Goal: Transaction & Acquisition: Purchase product/service

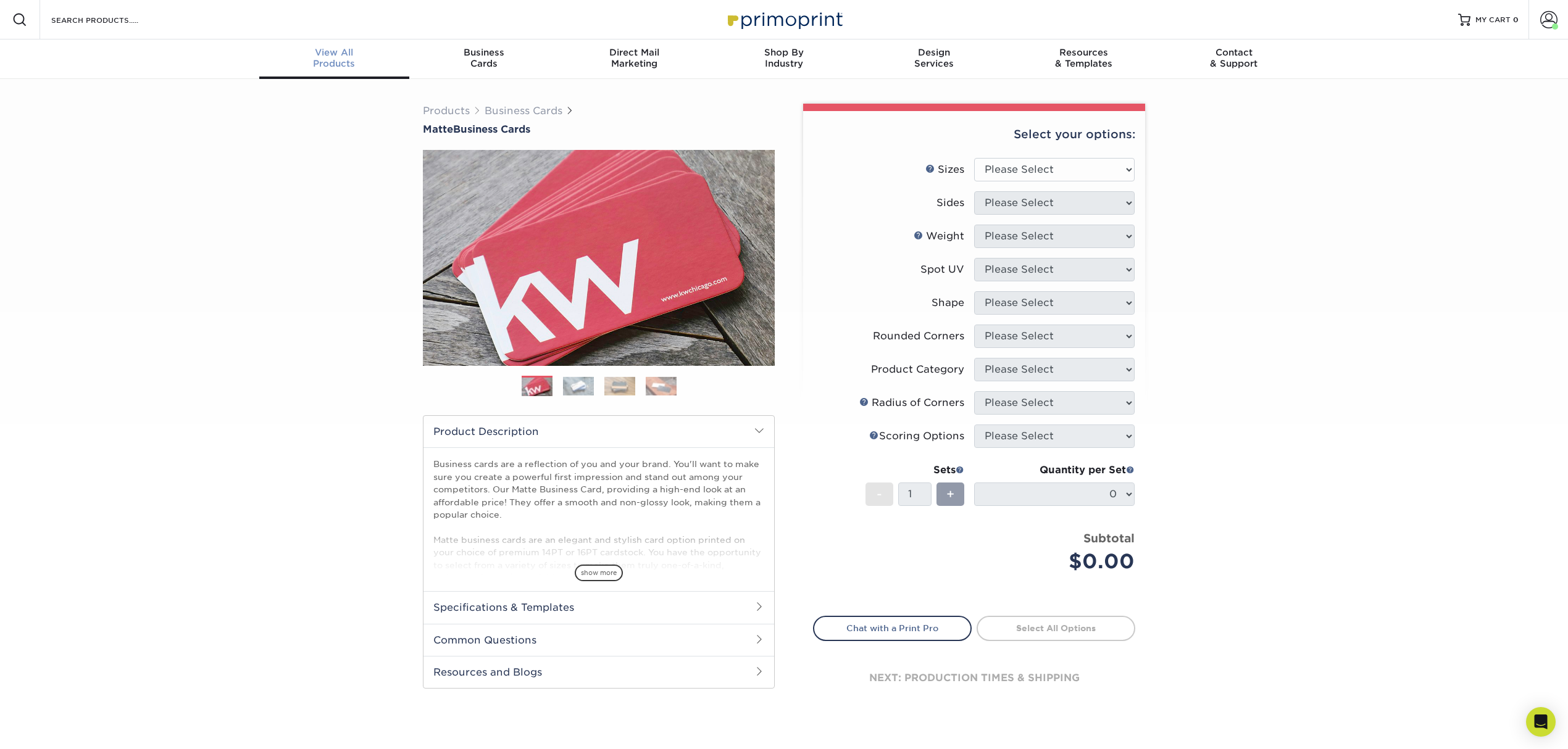
scroll to position [1, 0]
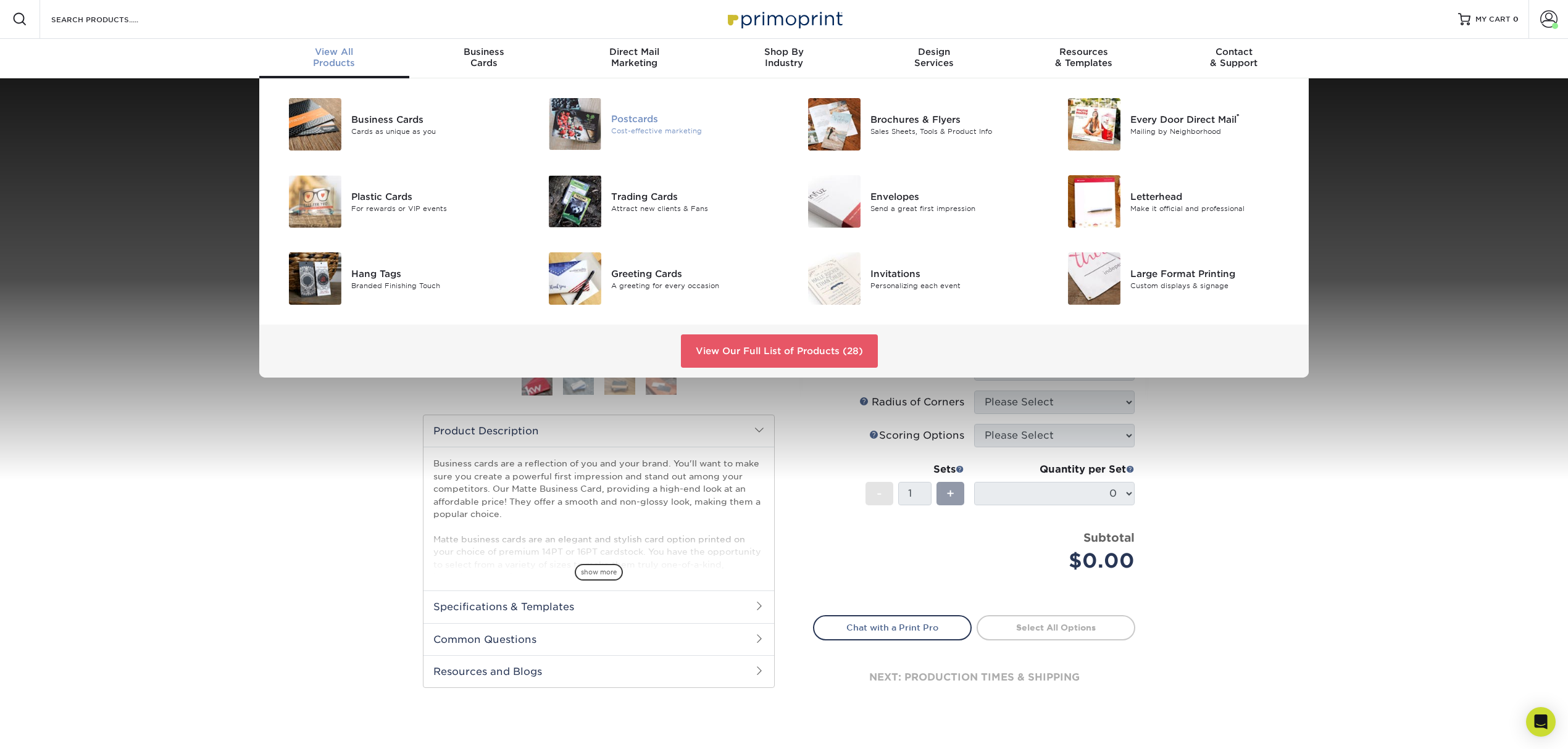
click at [652, 147] on div "Postcards Cost-effective marketing" at bounding box center [697, 124] width 173 height 52
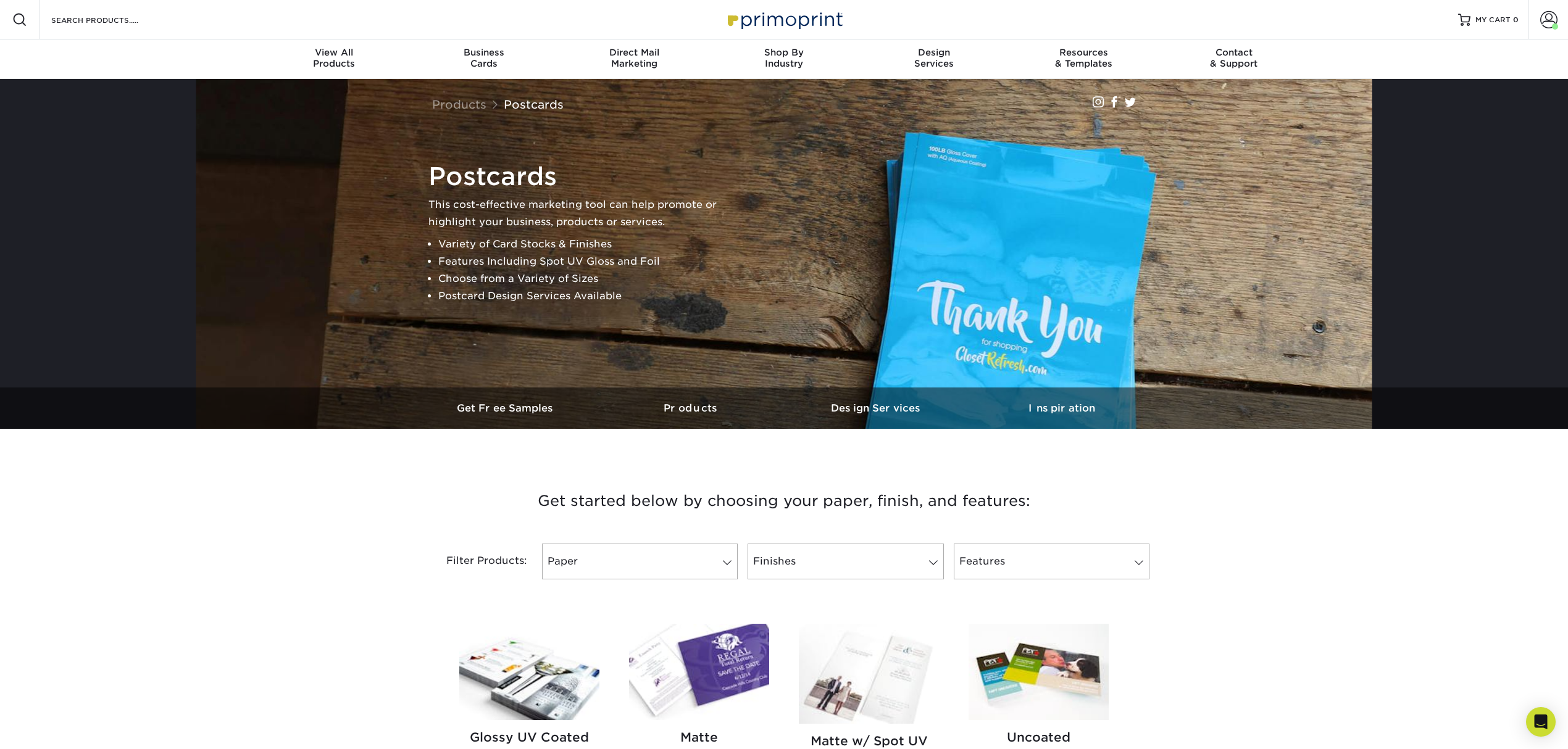
click at [715, 654] on img at bounding box center [699, 672] width 140 height 96
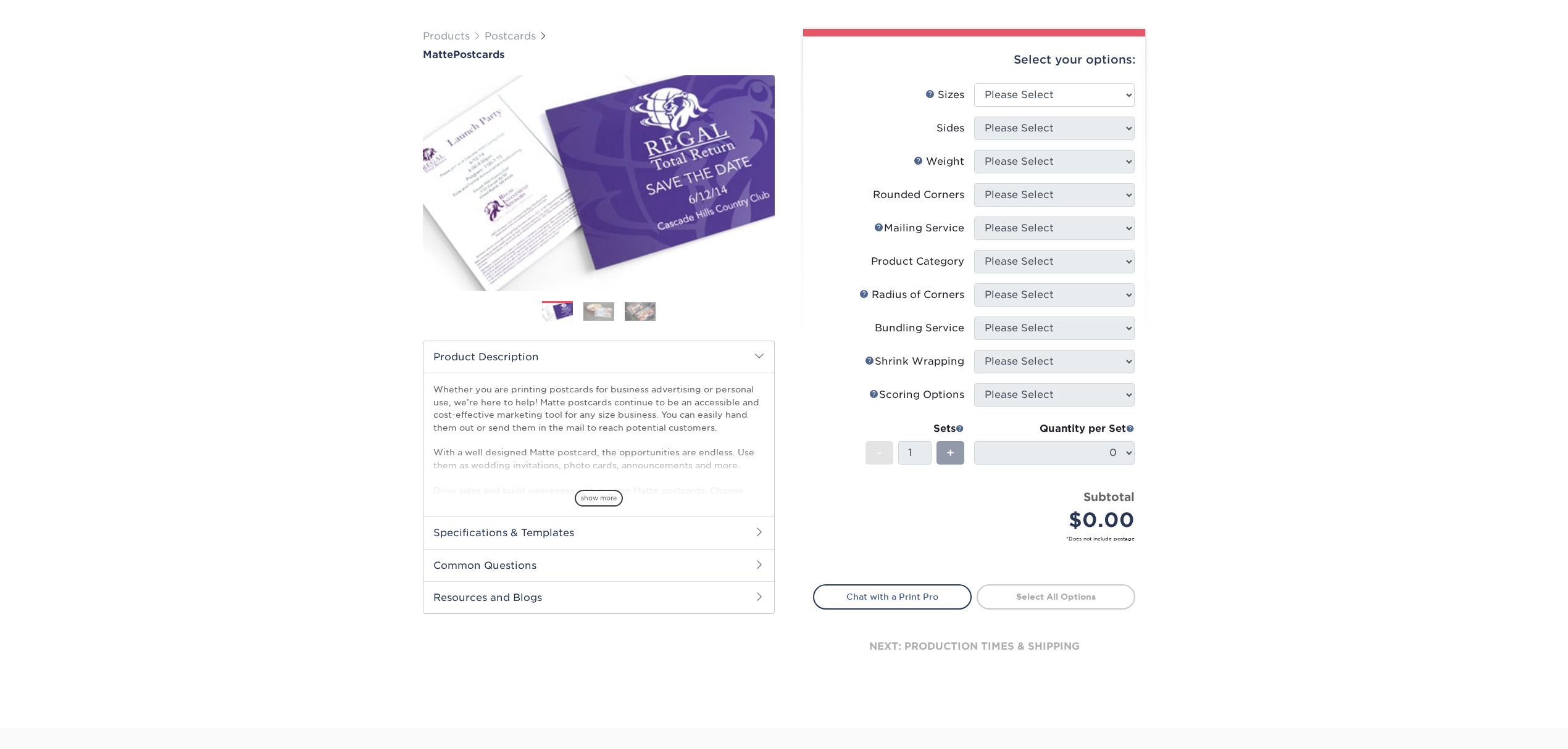
scroll to position [82, 0]
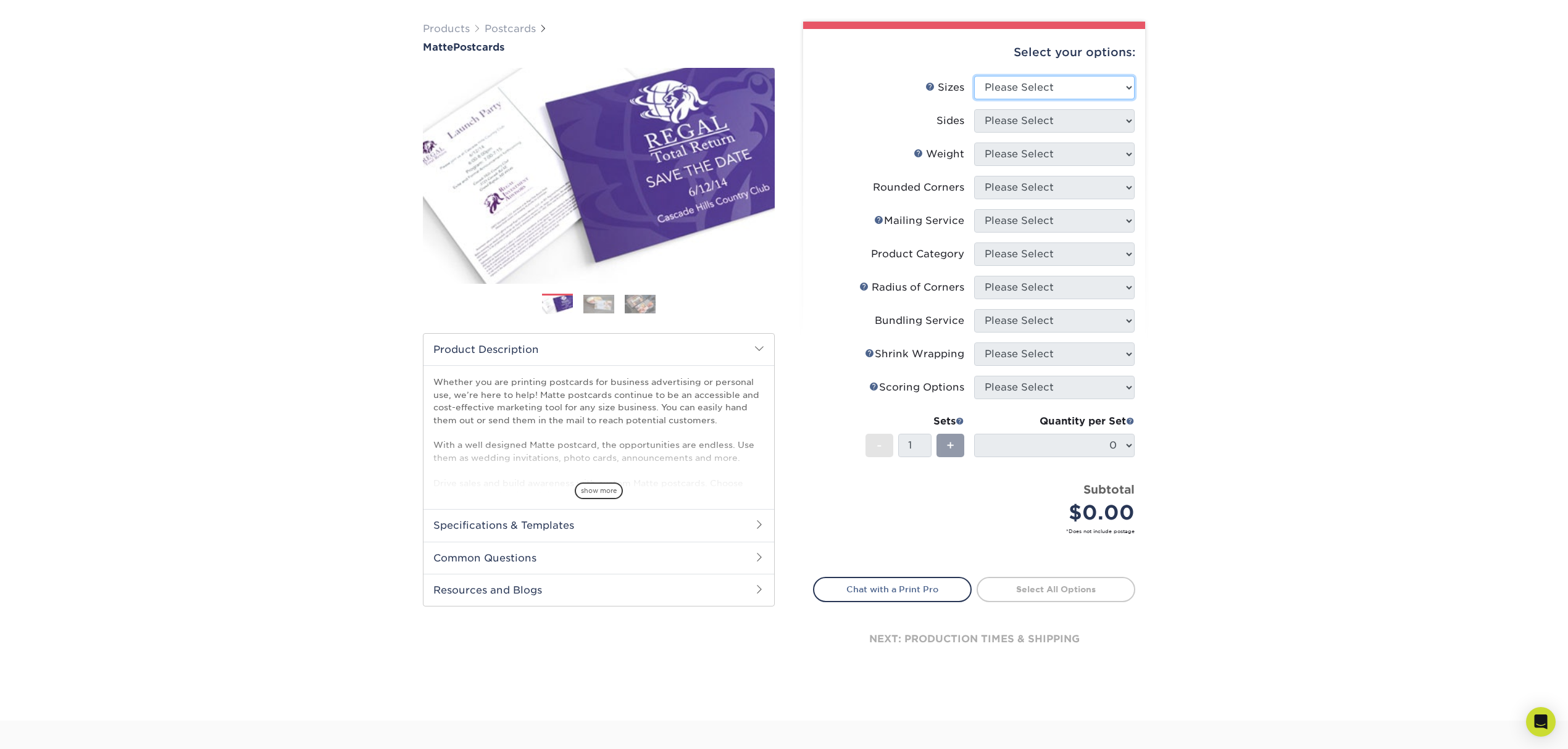
click at [1010, 82] on select "Please Select 1.5" x 7" 2" x 4" 2" x 6" 2" x 7" 2" x 8" 2.12" x 5.5" 2.125" x 5…" at bounding box center [1054, 87] width 161 height 23
select select "4.00x6.00"
click at [974, 76] on select "Please Select 1.5" x 7" 2" x 4" 2" x 6" 2" x 7" 2" x 8" 2.12" x 5.5" 2.125" x 5…" at bounding box center [1054, 87] width 161 height 23
click at [1058, 117] on select "Please Select Print Both Sides Print Front Only" at bounding box center [1054, 121] width 161 height 23
select select "13abbda7-1d64-4f25-8bb2-c179b224825d"
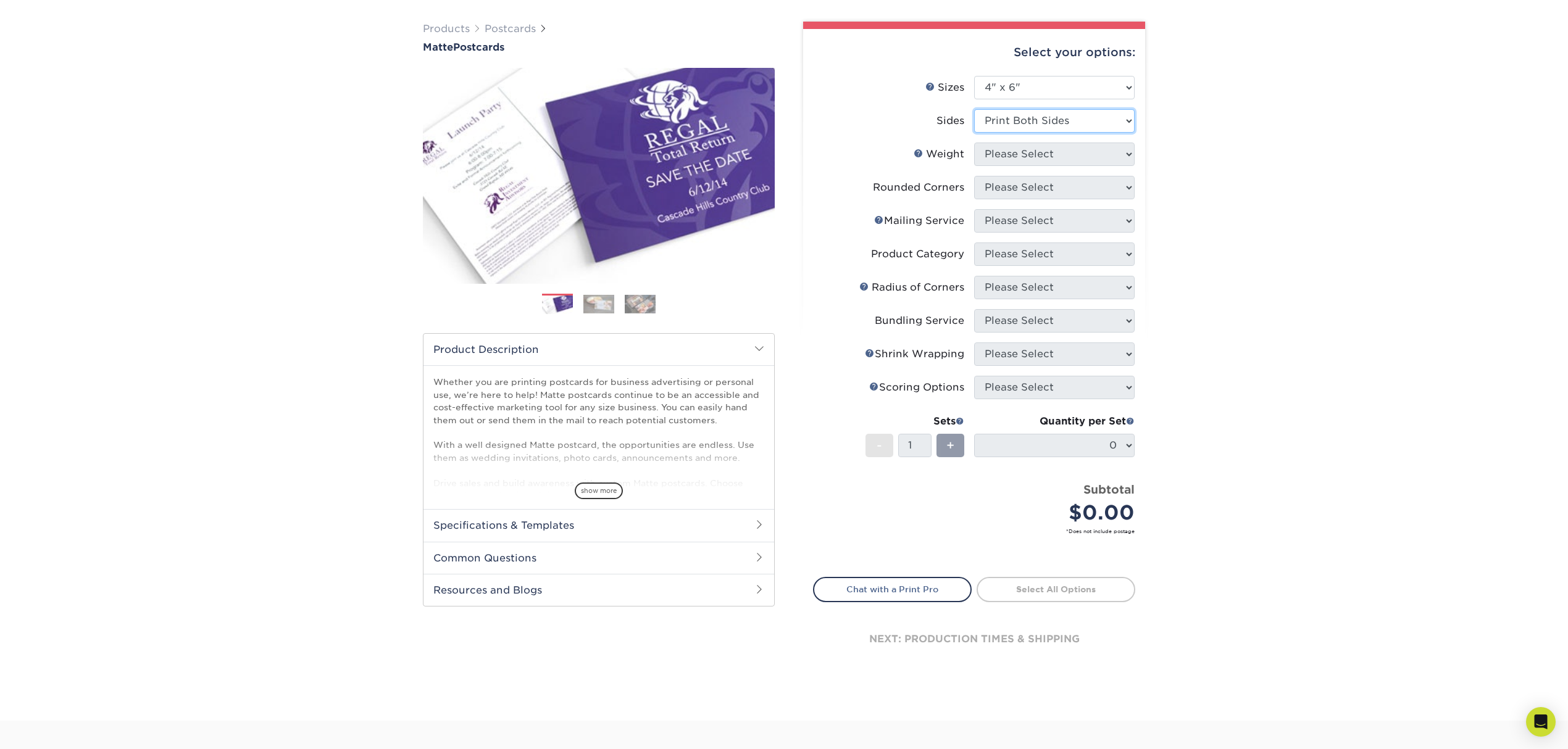
click at [974, 110] on select "Please Select Print Both Sides Print Front Only" at bounding box center [1054, 121] width 161 height 23
click at [1054, 150] on select "Please Select 16PT 14PT" at bounding box center [1054, 154] width 161 height 23
select select "14PT"
click at [974, 142] on select "Please Select 16PT 14PT" at bounding box center [1054, 154] width 161 height 23
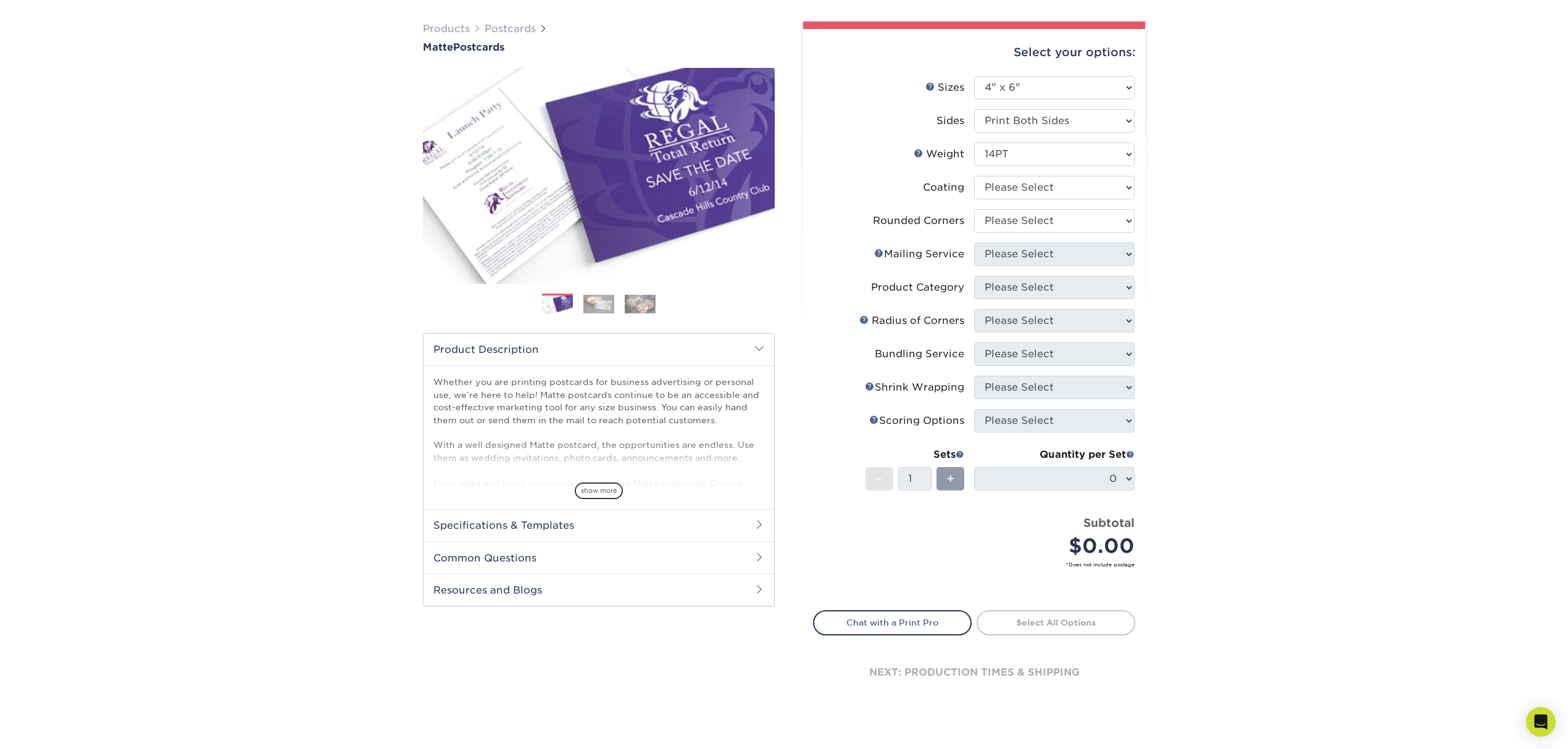
click at [1042, 166] on li "Weight Help Weight Please Select 16PT 14PT" at bounding box center [974, 159] width 321 height 33
click at [1042, 181] on select at bounding box center [1054, 187] width 161 height 23
click at [1037, 184] on select at bounding box center [1054, 187] width 161 height 23
select select "121bb7b5-3b4d-429f-bd8d-bbf80e953313"
click at [974, 176] on select at bounding box center [1054, 187] width 161 height 23
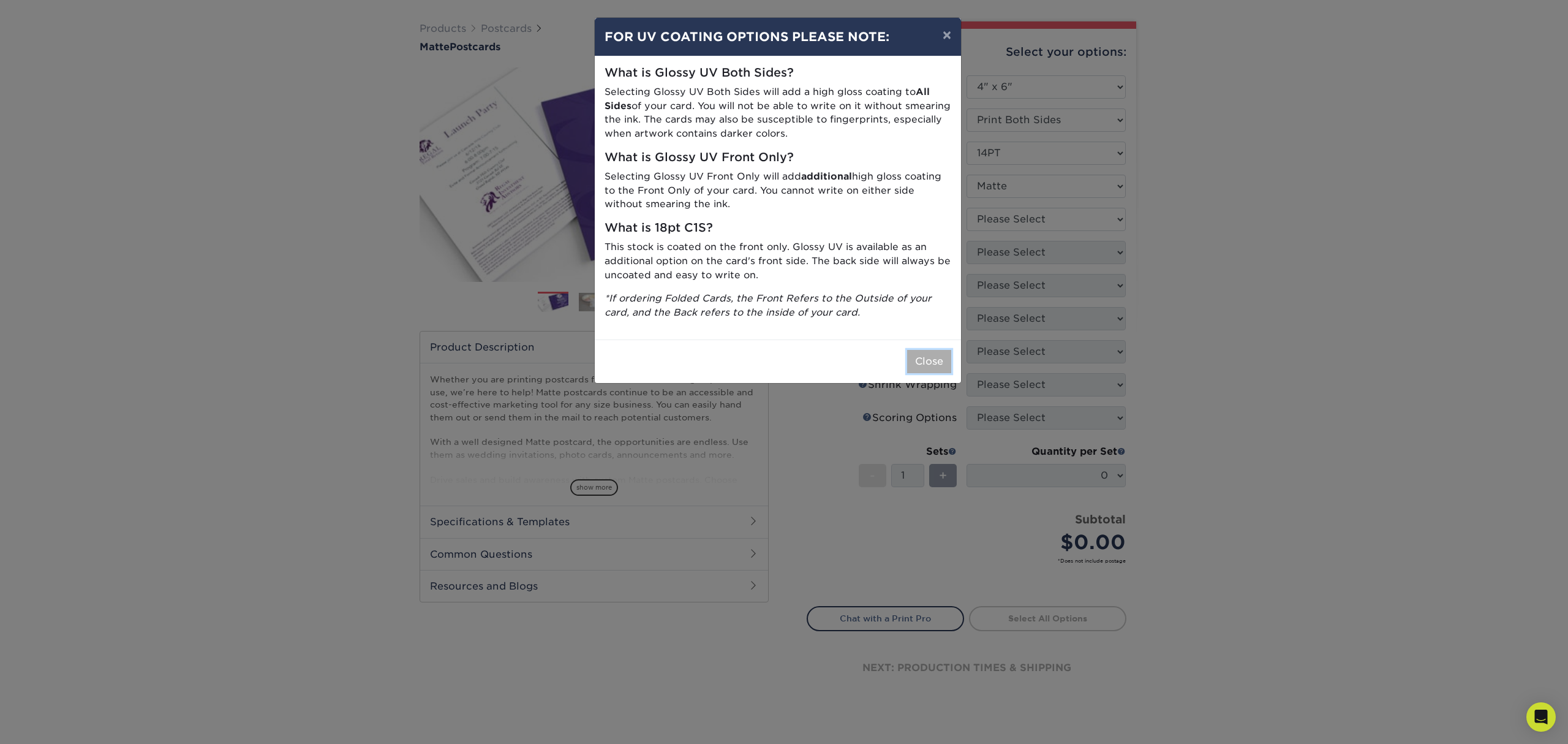
click at [935, 353] on button "Close" at bounding box center [929, 361] width 44 height 23
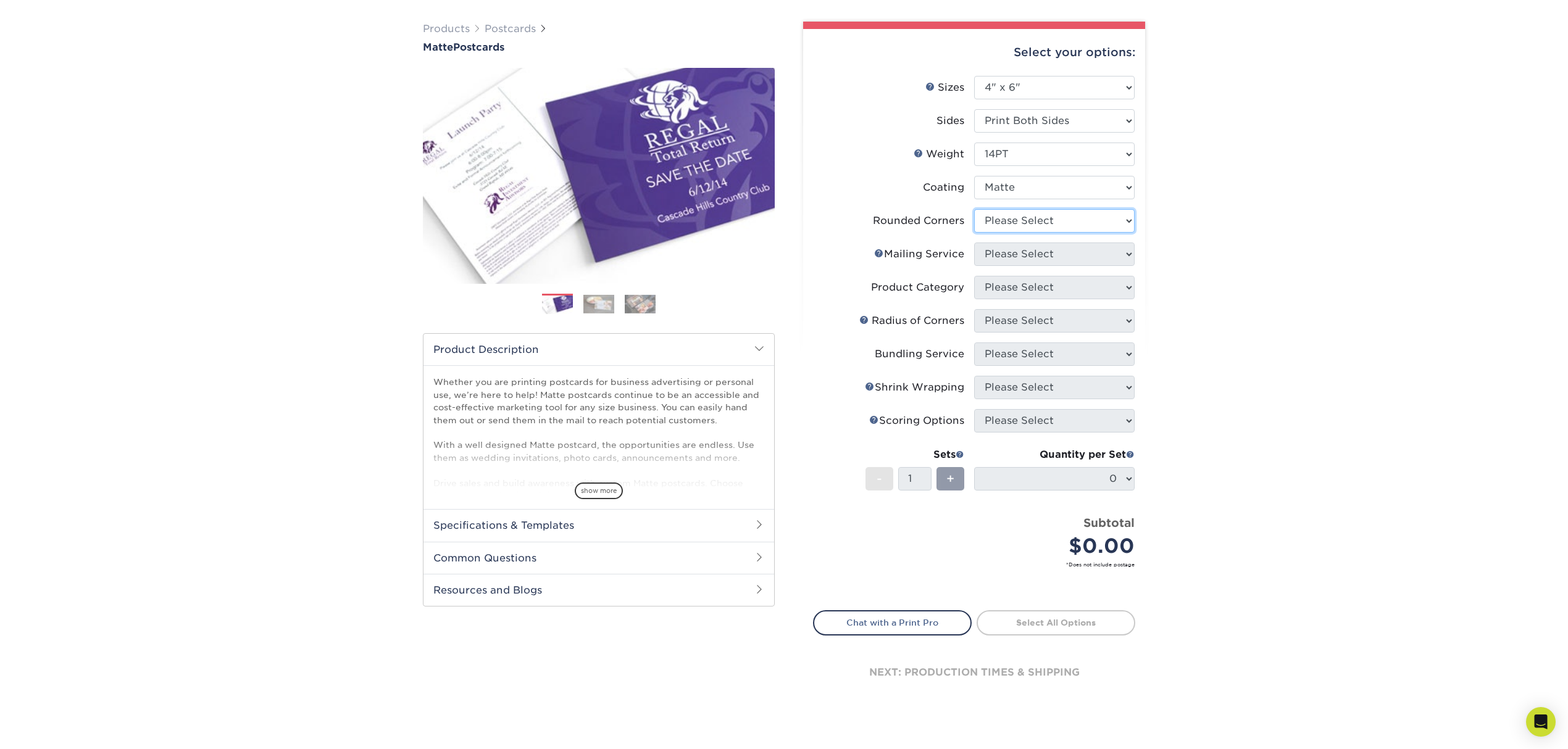
click at [1018, 211] on select "Please Select Yes - Round 4 Corners No" at bounding box center [1054, 220] width 161 height 23
select select "0"
click at [974, 209] on select "Please Select Yes - Round 4 Corners No" at bounding box center [1054, 220] width 161 height 23
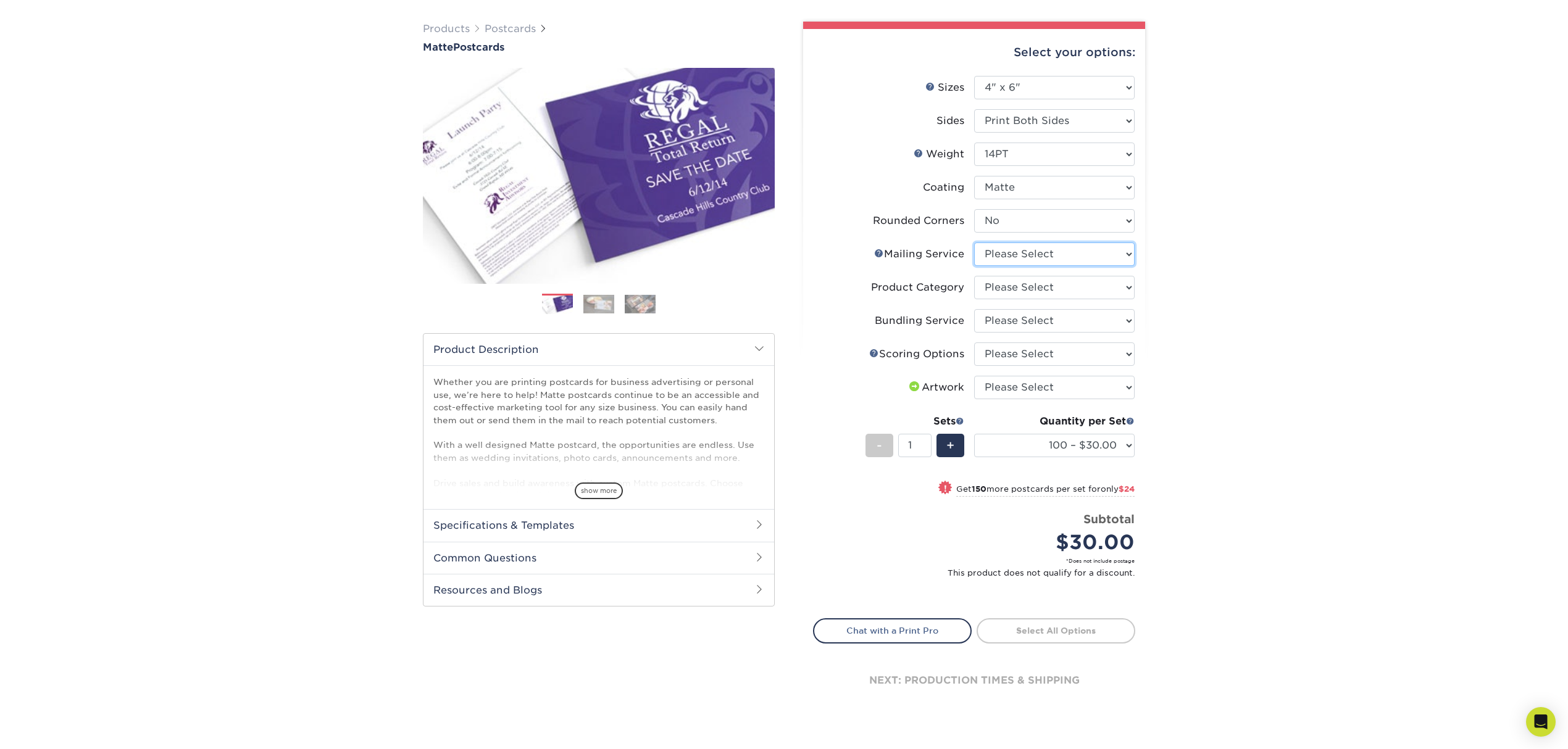
click at [1003, 258] on select "Please Select No Direct Mailing Service No, I will mail/stamp/imprint Direct Ma…" at bounding box center [1054, 253] width 161 height 23
select select "3e5e9bdd-d78a-4c28-a41d-fe1407925ca6"
click at [974, 242] on select "Please Select No Direct Mailing Service No, I will mail/stamp/imprint Direct Ma…" at bounding box center [1054, 253] width 161 height 23
click at [998, 284] on select "Please Select Postcards" at bounding box center [1054, 287] width 161 height 23
select select "9b7272e0-d6c8-4c3c-8e97-d3a1bcdab858"
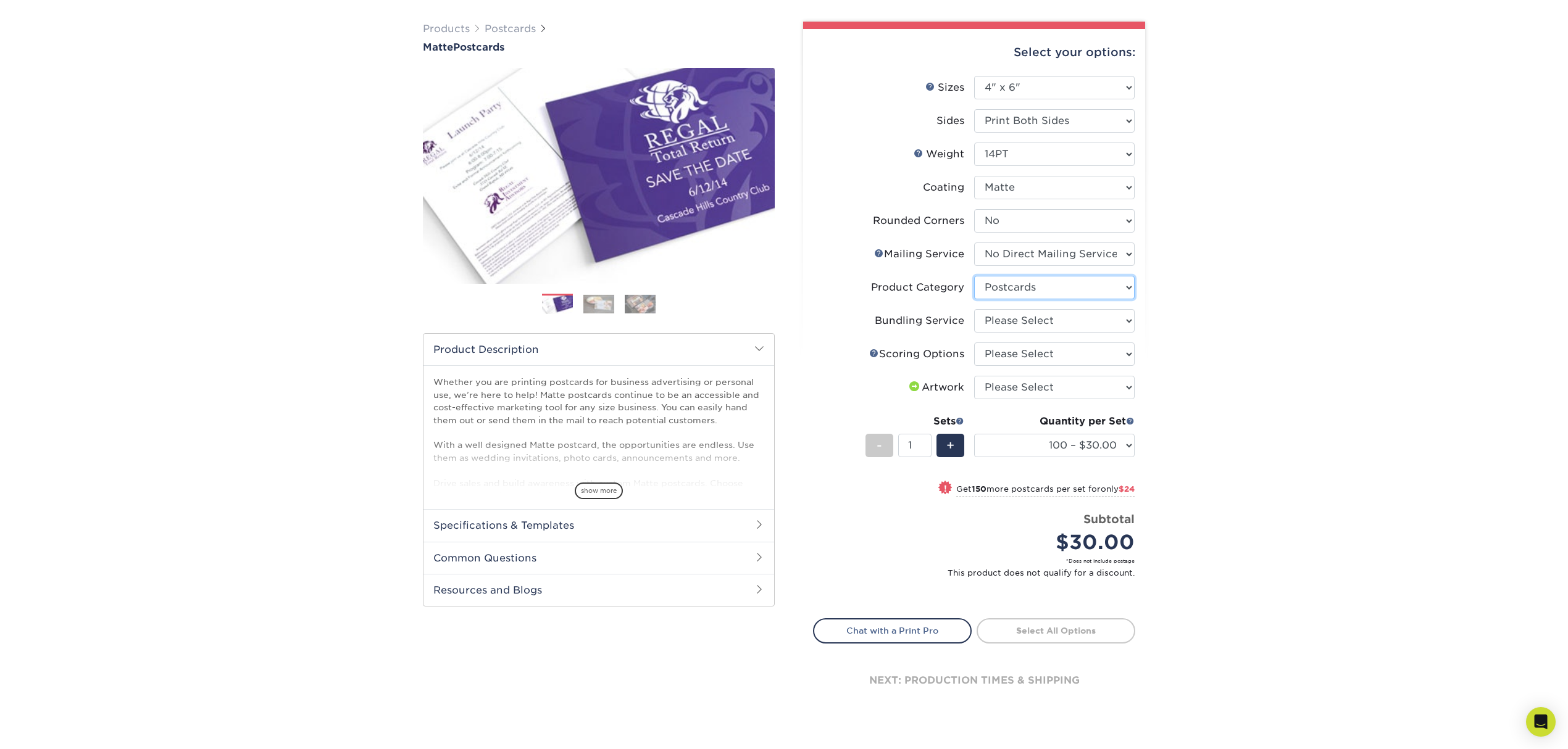
click at [974, 276] on select "Please Select Postcards" at bounding box center [1054, 287] width 161 height 23
click at [1005, 312] on select "Please Select No Bundling Services Yes, Bundles of 50 (+2 Days) Yes, Bundles of…" at bounding box center [1054, 320] width 161 height 23
select select "58689abb-25c0-461c-a4c3-a80b627d6649"
click at [974, 309] on select "Please Select No Bundling Services Yes, Bundles of 50 (+2 Days) Yes, Bundles of…" at bounding box center [1054, 320] width 161 height 23
click at [1001, 353] on select "Please Select No Scoring One Score" at bounding box center [1054, 354] width 161 height 23
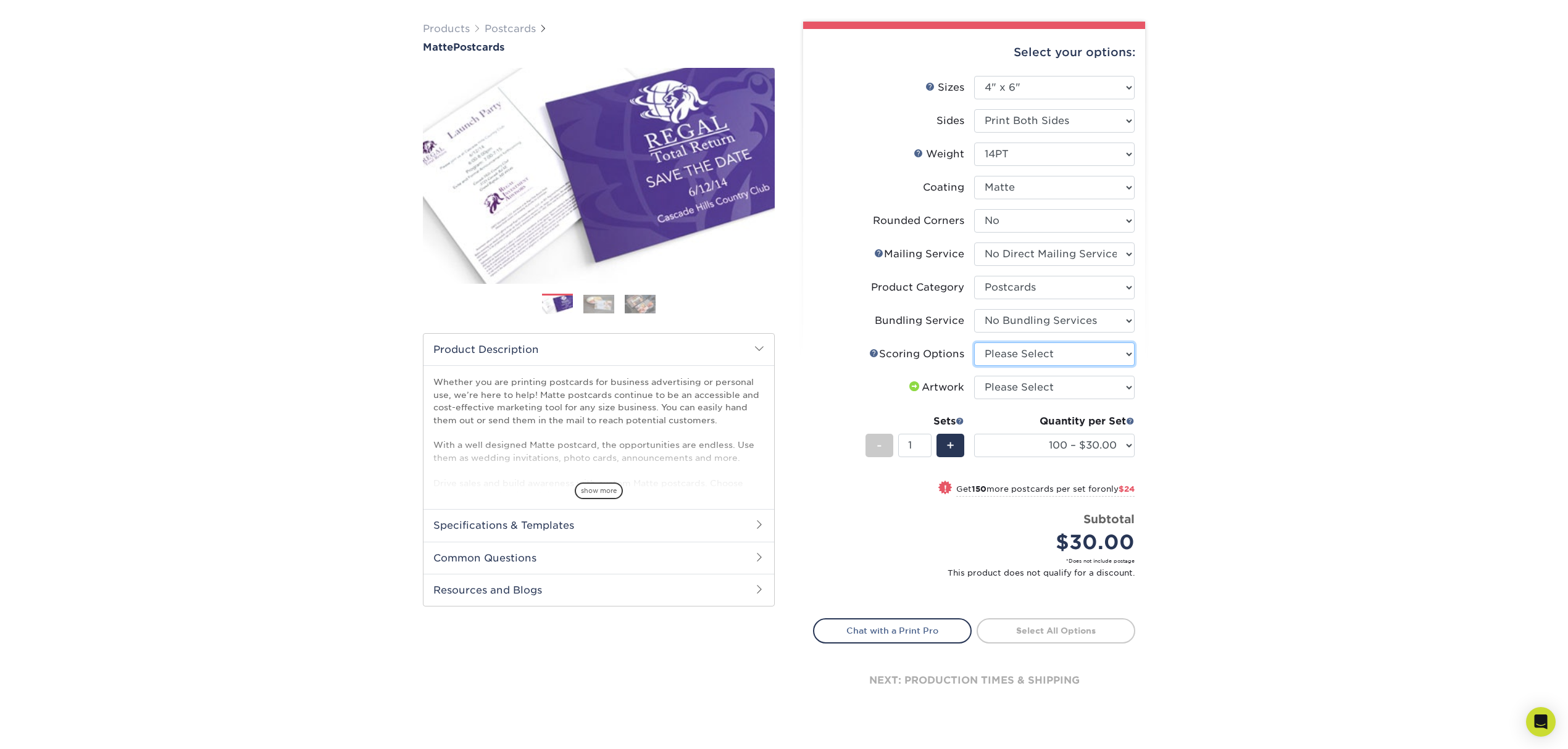
select select "16ebe401-5398-422d-8cb0-f3adbb82deb5"
click at [974, 343] on select "Please Select No Scoring One Score" at bounding box center [1054, 354] width 161 height 23
click at [1013, 391] on select "Please Select I will upload files I need a design - $150" at bounding box center [1054, 387] width 161 height 23
select select "upload"
click at [974, 376] on select "Please Select I will upload files I need a design - $150" at bounding box center [1054, 387] width 161 height 23
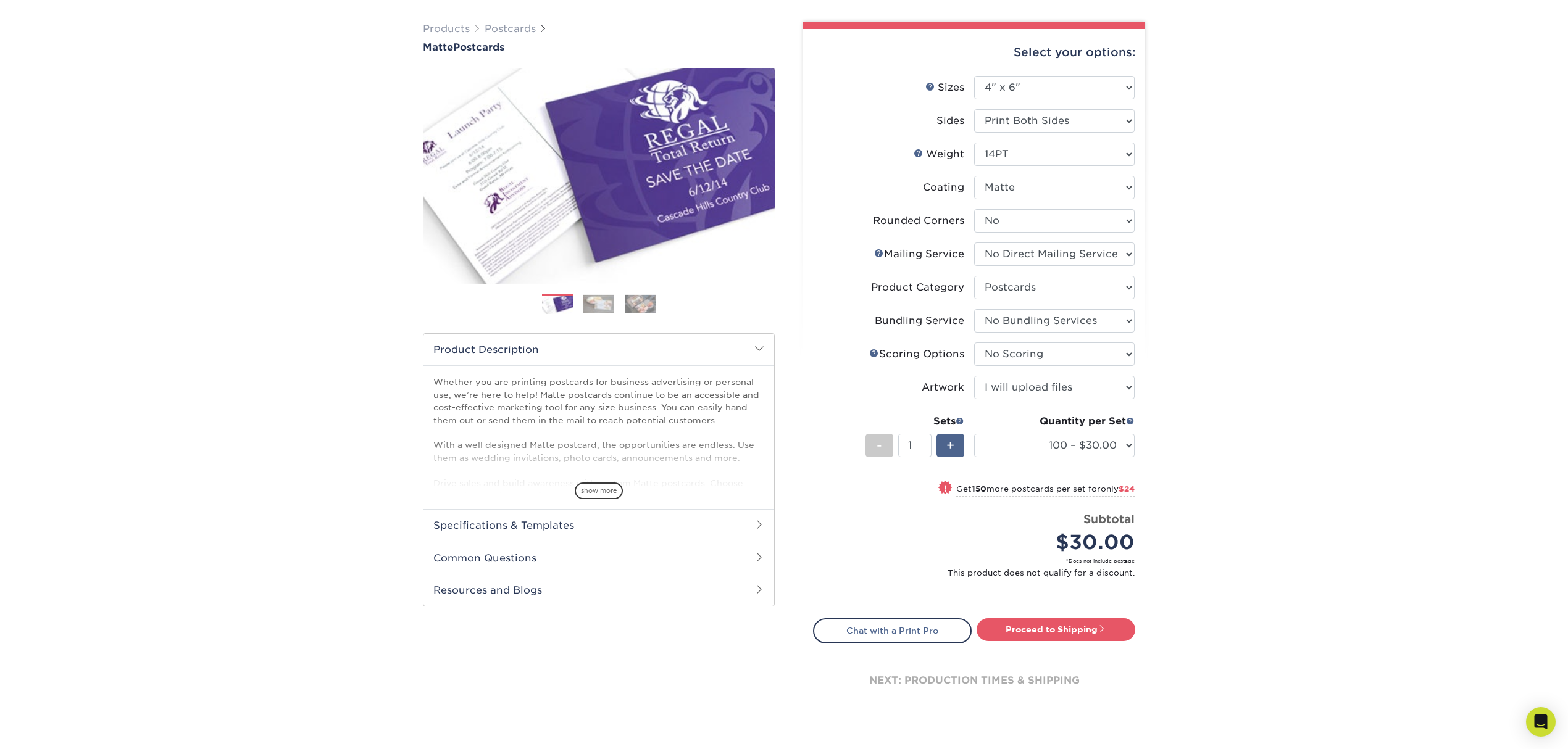
click at [957, 441] on div "+" at bounding box center [951, 445] width 28 height 23
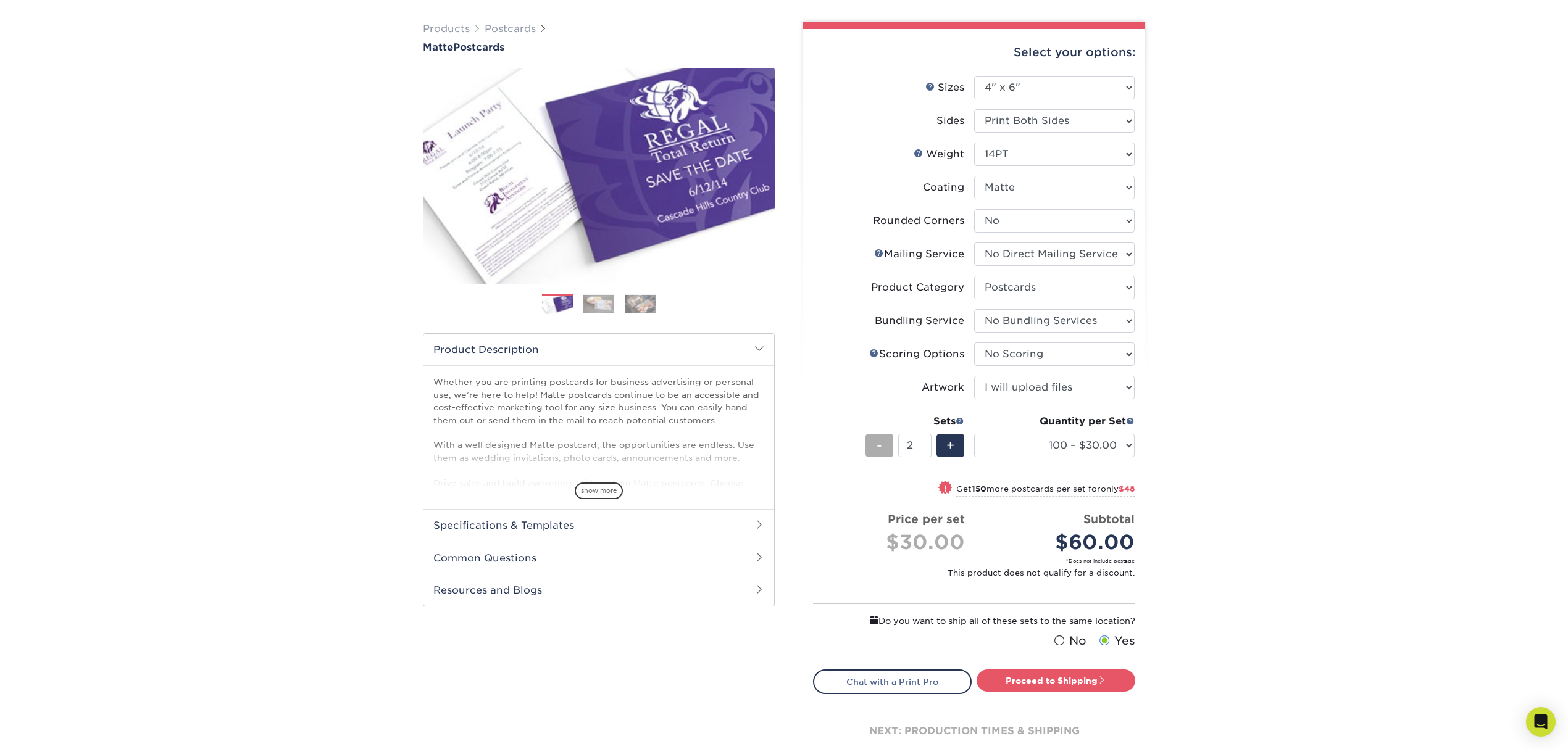
click at [885, 437] on div "-" at bounding box center [879, 445] width 28 height 23
type input "1"
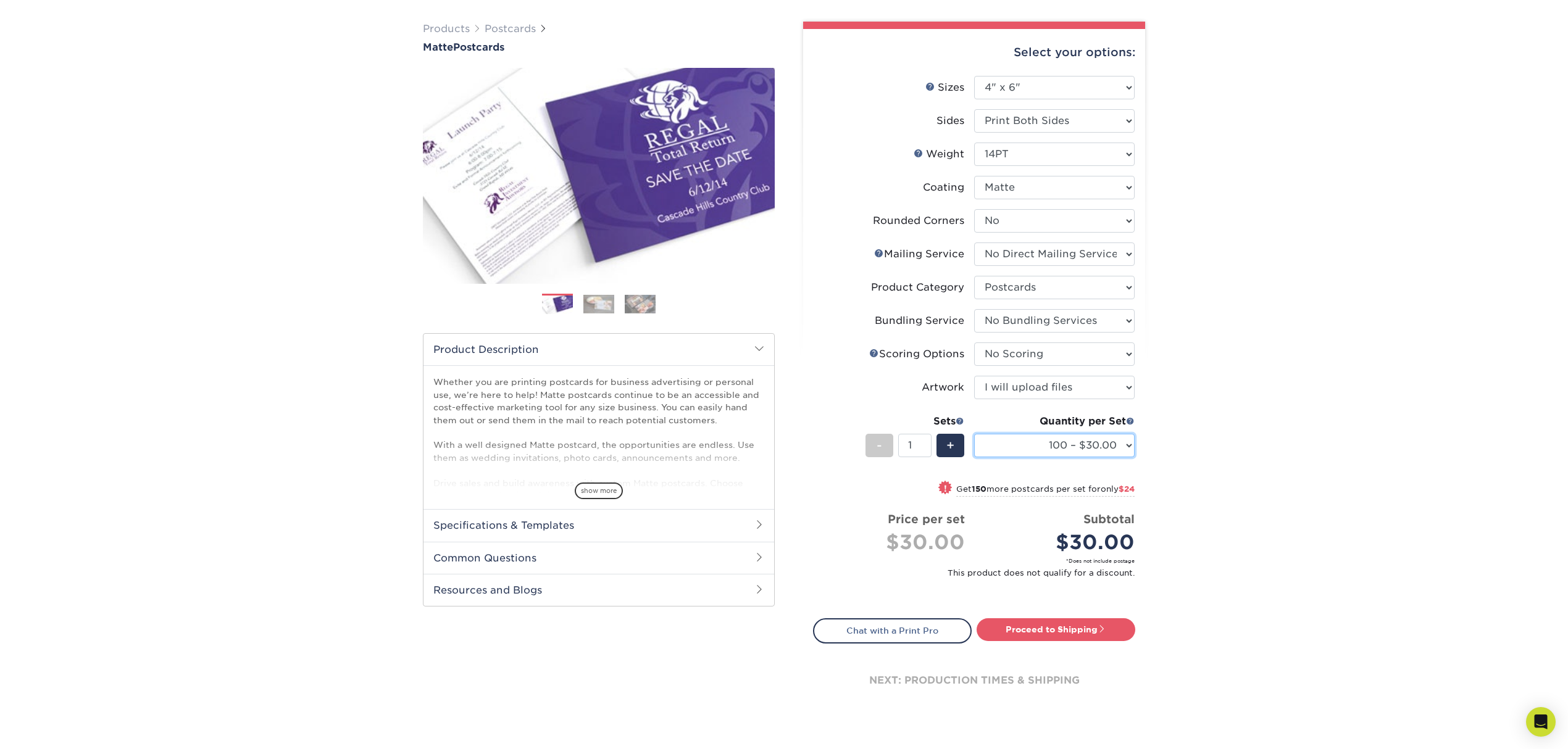
click at [1006, 438] on select "100 – $30.00 250 – $54.00 500 – $64.00 1000 – $73.00 2500 – $149.00 5000 – $222…" at bounding box center [1054, 445] width 161 height 23
select select "500 – $64.00"
click at [974, 434] on select "100 – $30.00 250 – $54.00 500 – $64.00 1000 – $73.00 2500 – $149.00 5000 – $222…" at bounding box center [1054, 445] width 161 height 23
click at [1121, 446] on select "100 – $30.00 250 – $54.00 500 – $64.00 1000 – $73.00 2500 – $149.00 5000 – $222…" at bounding box center [1054, 445] width 161 height 23
click at [974, 434] on select "100 – $30.00 250 – $54.00 500 – $64.00 1000 – $73.00 2500 – $149.00 5000 – $222…" at bounding box center [1054, 445] width 161 height 23
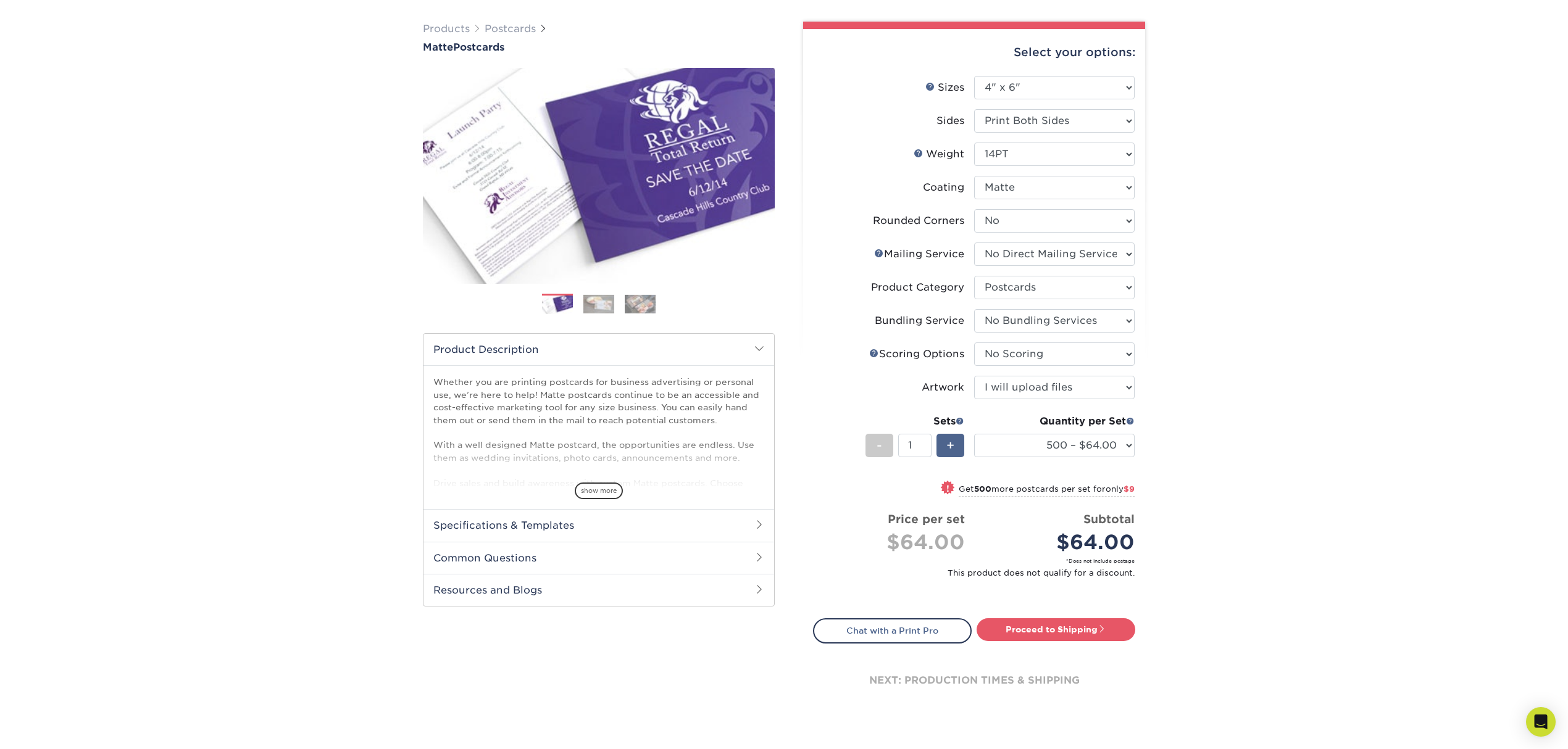
click at [963, 439] on div "+" at bounding box center [951, 445] width 28 height 23
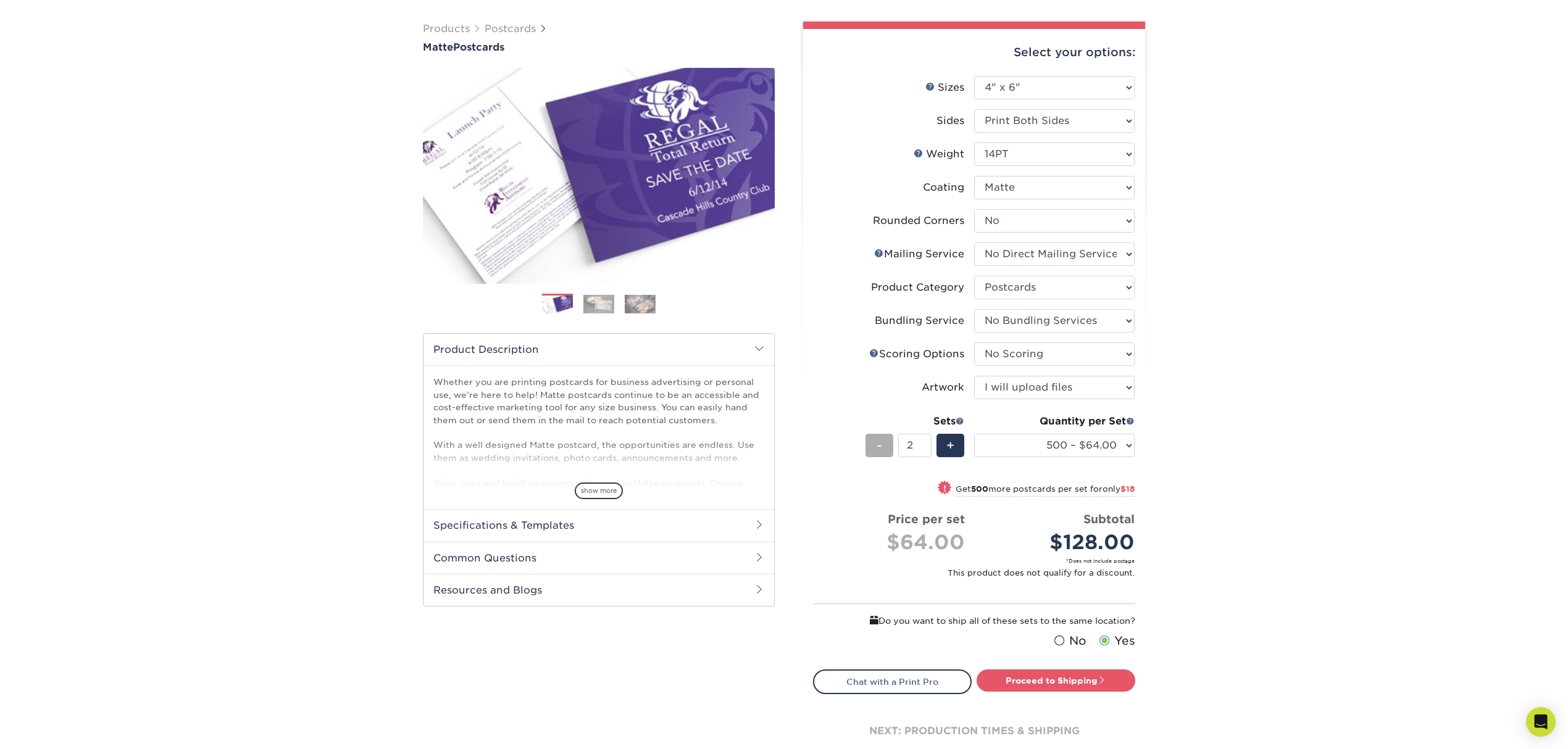
click at [890, 437] on div "-" at bounding box center [879, 445] width 28 height 23
type input "1"
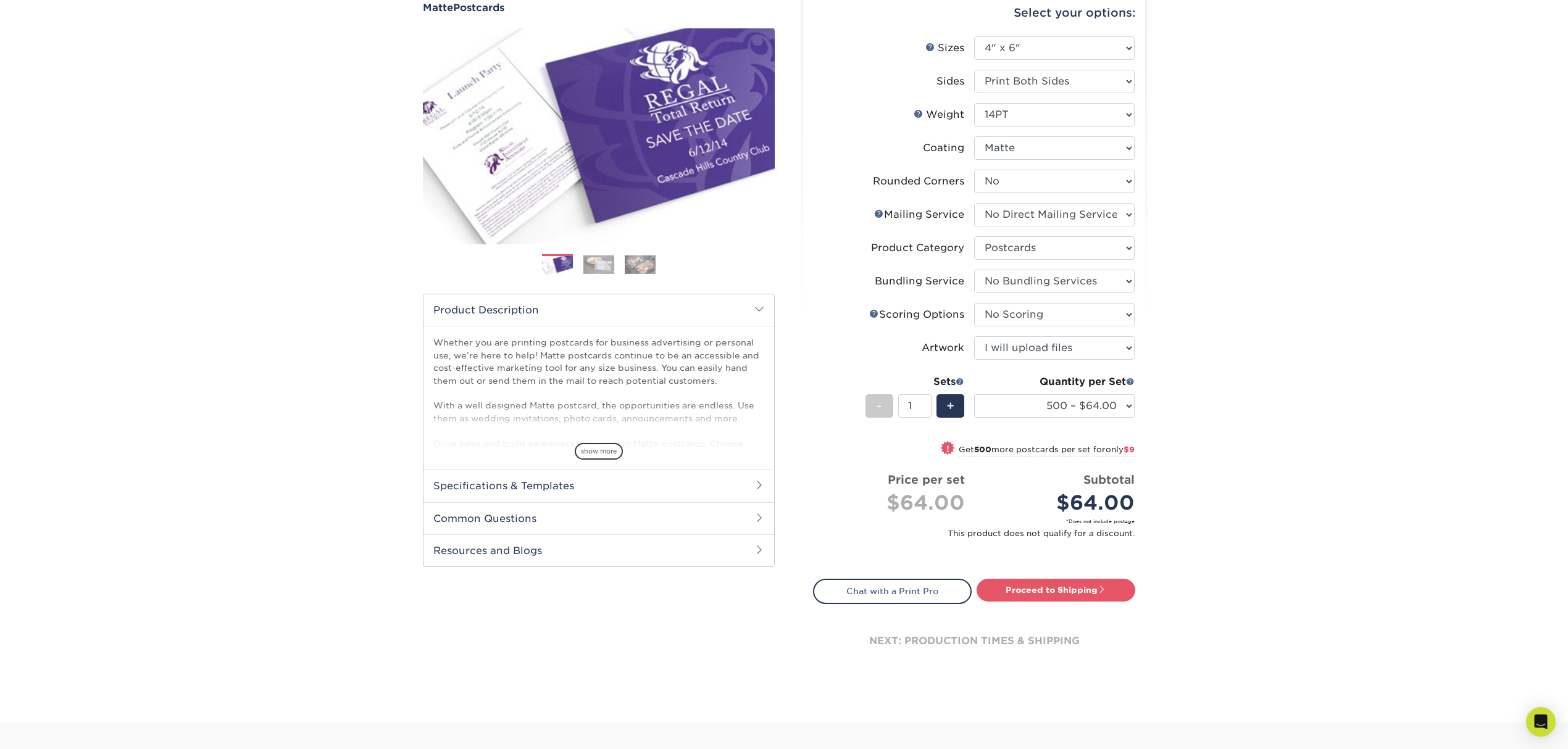
scroll to position [43, 0]
